Goal: Task Accomplishment & Management: Manage account settings

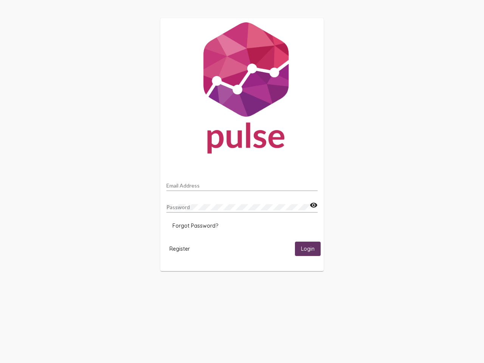
click at [242, 183] on input "Email Address" at bounding box center [241, 185] width 151 height 6
click at [313, 205] on mat-icon "visibility" at bounding box center [313, 205] width 8 height 9
click at [195, 226] on span "Forgot Password?" at bounding box center [195, 225] width 46 height 7
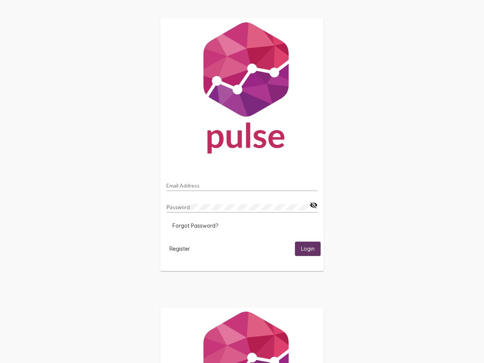
click at [179, 248] on span "Register" at bounding box center [179, 248] width 20 height 7
click at [307, 248] on span "Login" at bounding box center [308, 249] width 14 height 7
